Goal: Information Seeking & Learning: Learn about a topic

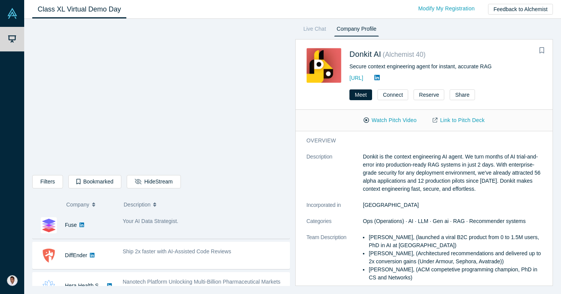
click at [158, 221] on span "Your AI Data Strategist." at bounding box center [151, 221] width 56 height 6
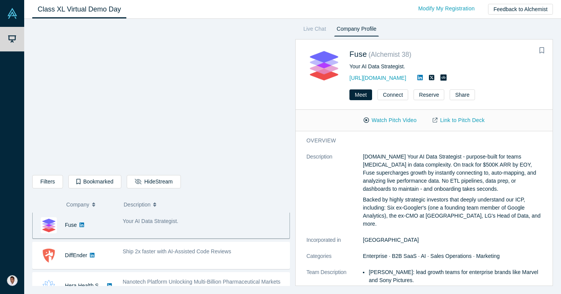
scroll to position [334, 0]
click at [133, 224] on span "Your AI Data Strategist." at bounding box center [151, 222] width 56 height 6
click at [396, 121] on button "Watch Pitch Video" at bounding box center [390, 120] width 69 height 13
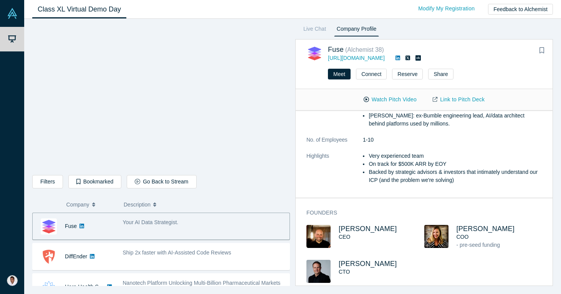
scroll to position [168, 0]
